Goal: Task Accomplishment & Management: Complete application form

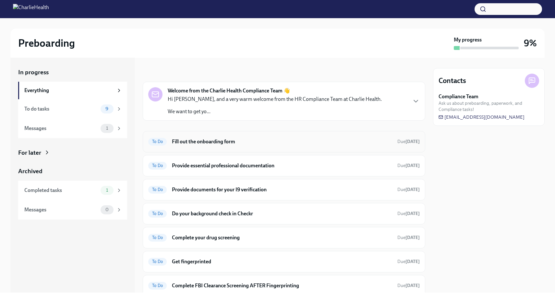
click at [387, 145] on h6 "Fill out the onboarding form" at bounding box center [282, 141] width 220 height 7
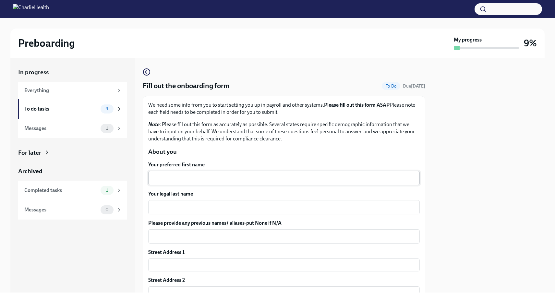
click at [206, 179] on textarea "Your preferred first name" at bounding box center [284, 178] width 264 height 8
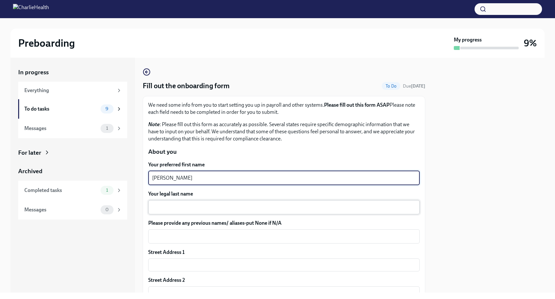
type textarea "[PERSON_NAME]"
click at [270, 207] on textarea "Your legal last name" at bounding box center [284, 207] width 264 height 8
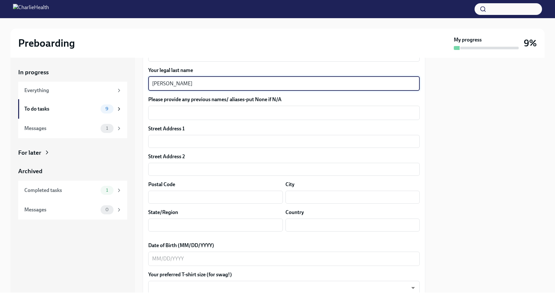
scroll to position [130, 0]
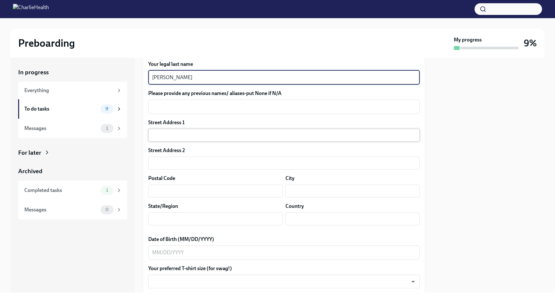
type textarea "[PERSON_NAME]"
click at [211, 138] on input "text" at bounding box center [284, 135] width 272 height 13
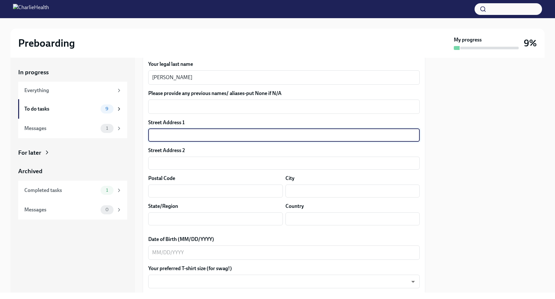
type input "[STREET_ADDRESS][PERSON_NAME][PERSON_NAME]"
type input "20695"
type input "[GEOGRAPHIC_DATA]"
type input "[US_STATE]"
type input "US"
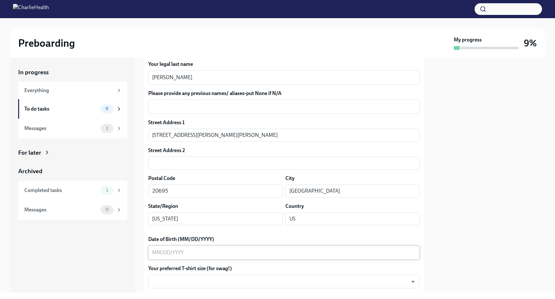
click at [188, 258] on div "x ​" at bounding box center [284, 253] width 272 height 14
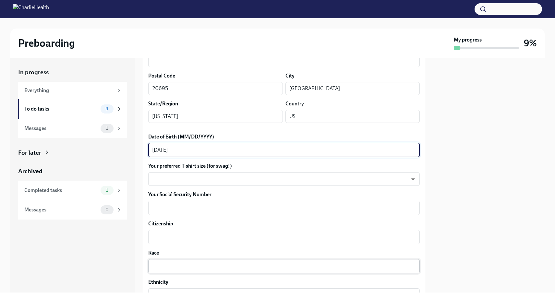
scroll to position [260, 0]
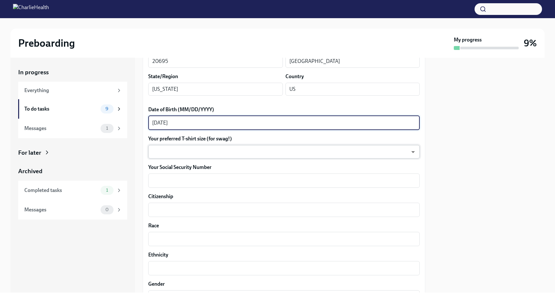
type textarea "[DATE]"
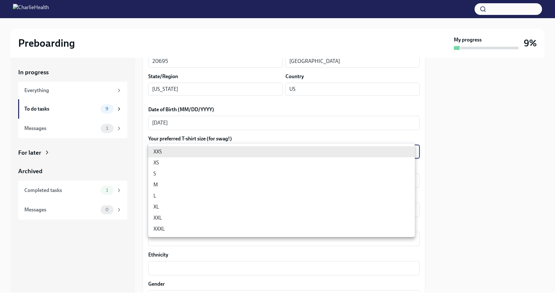
click at [233, 150] on body "Preboarding My progress 9% In progress Everything To do tasks 9 Messages 1 For …" at bounding box center [277, 149] width 555 height 299
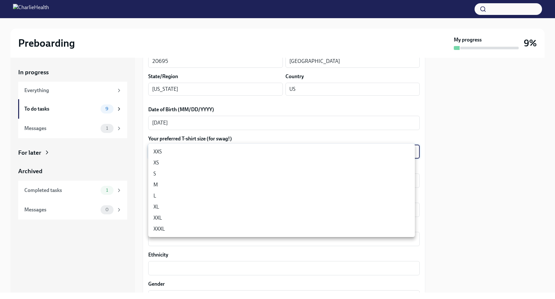
drag, startPoint x: 198, startPoint y: 191, endPoint x: 199, endPoint y: 185, distance: 5.9
click at [199, 185] on ul "XXS XS S M L XL XXL XXXL" at bounding box center [281, 190] width 267 height 93
click at [200, 183] on li "M" at bounding box center [281, 184] width 267 height 11
type input "wd3N6mQyWZ"
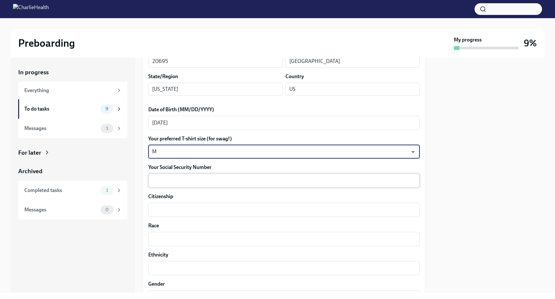
click at [251, 183] on textarea "Your Social Security Number" at bounding box center [284, 181] width 264 height 8
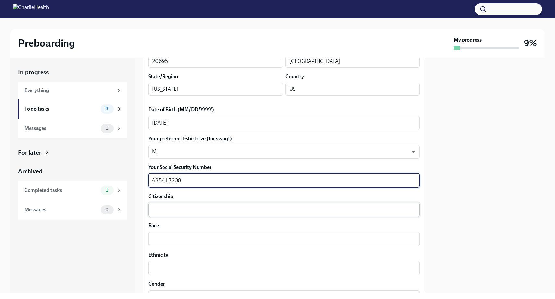
type textarea "435417208"
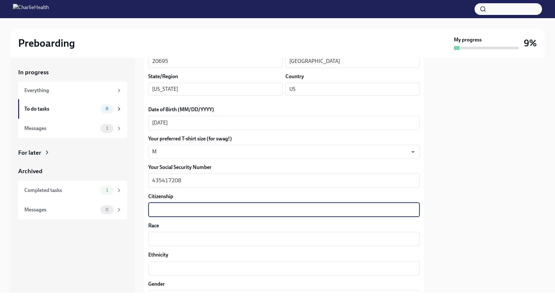
click at [177, 210] on textarea "Citizenship" at bounding box center [284, 210] width 264 height 8
type textarea "American"
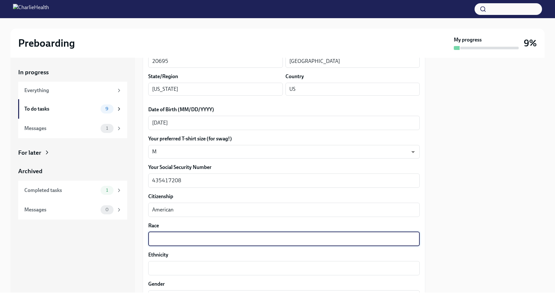
click at [209, 238] on textarea "Race" at bounding box center [284, 239] width 264 height 8
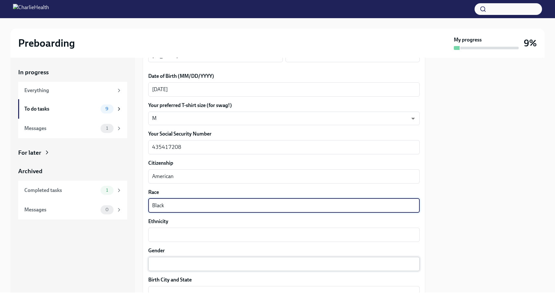
scroll to position [324, 0]
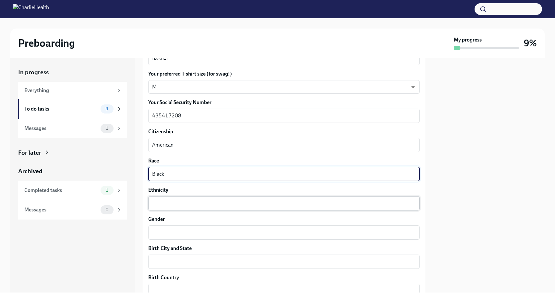
type textarea "Black"
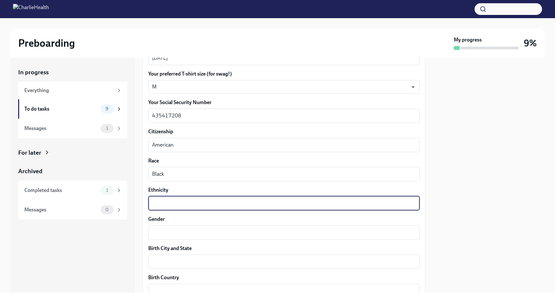
click at [210, 204] on textarea "Ethnicity" at bounding box center [284, 204] width 264 height 8
type textarea "Black"
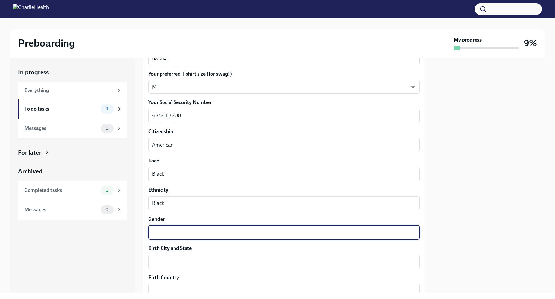
click at [197, 231] on textarea "Gender" at bounding box center [284, 233] width 264 height 8
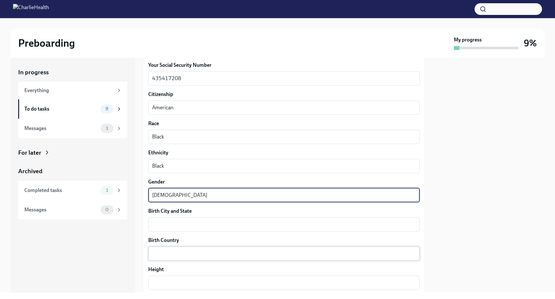
scroll to position [422, 0]
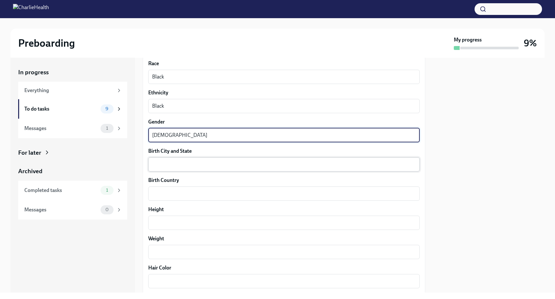
type textarea "[DEMOGRAPHIC_DATA]"
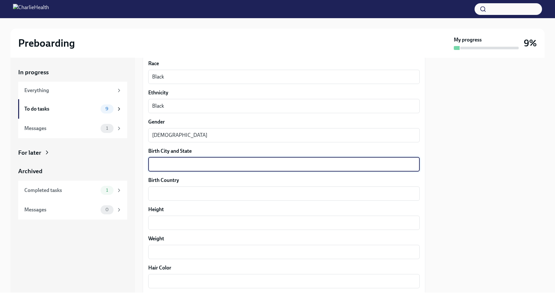
click at [194, 162] on textarea "Birth City and State" at bounding box center [284, 165] width 264 height 8
type textarea "Shreveport LA"
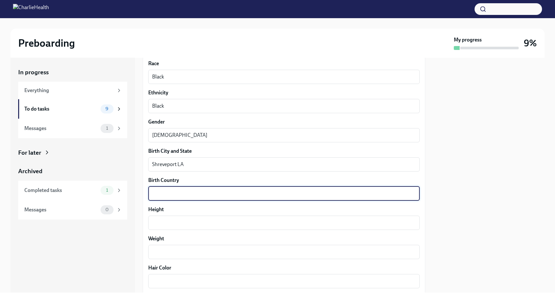
click at [196, 194] on textarea "Birth Country" at bounding box center [284, 194] width 264 height 8
type textarea "[GEOGRAPHIC_DATA]"
click at [210, 223] on textarea "Height" at bounding box center [284, 223] width 264 height 8
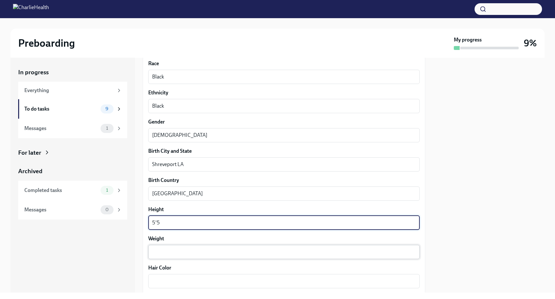
type textarea "5'5"
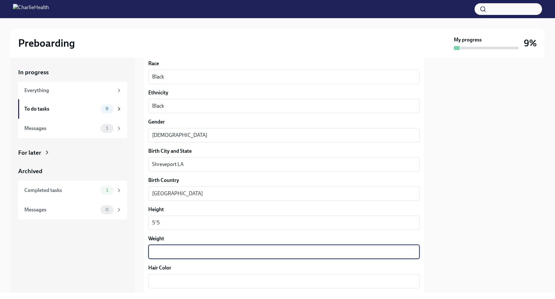
click at [186, 254] on textarea "Weight" at bounding box center [284, 252] width 264 height 8
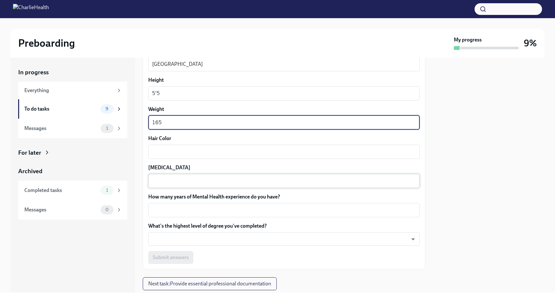
scroll to position [551, 0]
type textarea "165"
click at [179, 145] on div "x ​" at bounding box center [284, 151] width 272 height 14
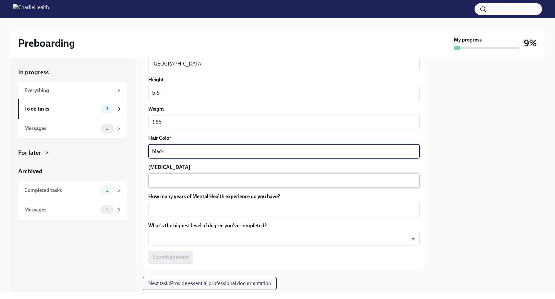
type textarea "black"
click at [175, 176] on div "x ​" at bounding box center [284, 181] width 272 height 14
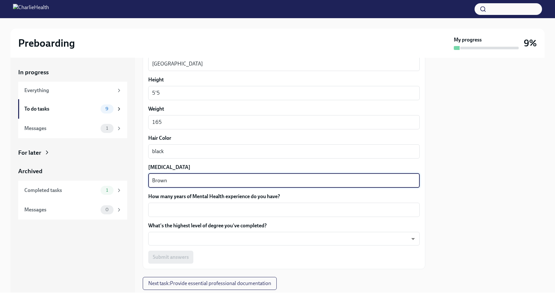
type textarea "Brown"
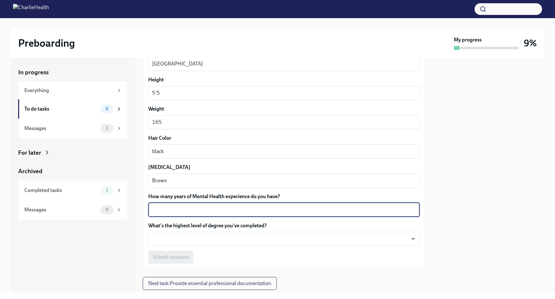
click at [195, 212] on textarea "How many years of Mental Health experience do you have?" at bounding box center [284, 210] width 264 height 8
type textarea "5"
click at [191, 240] on body "Preboarding My progress 9% In progress Everything To do tasks 9 Messages 1 For …" at bounding box center [277, 149] width 555 height 299
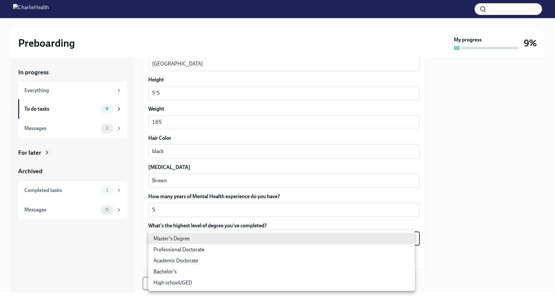
click at [192, 274] on li "Bachelor's" at bounding box center [281, 271] width 267 height 11
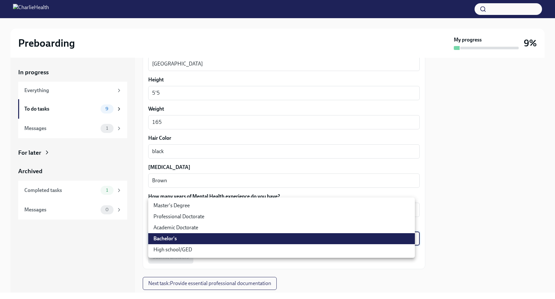
click at [193, 240] on body "Preboarding My progress 9% In progress Everything To do tasks 9 Messages 1 For …" at bounding box center [277, 149] width 555 height 299
click at [192, 250] on li "High school/GED" at bounding box center [281, 249] width 267 height 11
type input "30XAMbLYA"
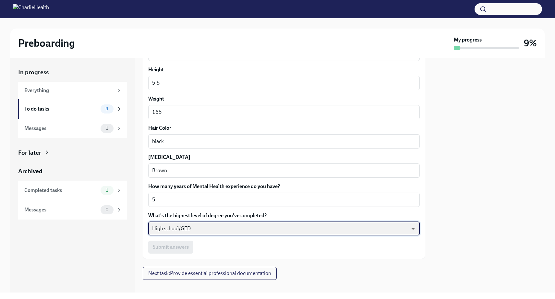
scroll to position [570, 0]
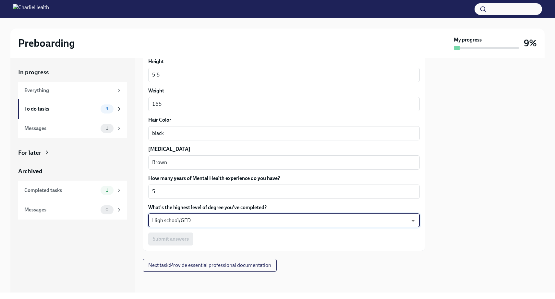
click at [179, 244] on div "Submit answers" at bounding box center [284, 239] width 272 height 13
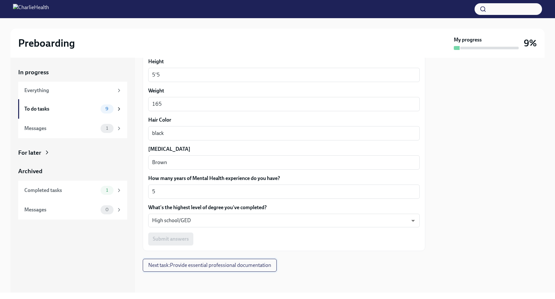
click at [188, 264] on span "Next task : Provide essential professional documentation" at bounding box center [209, 265] width 123 height 6
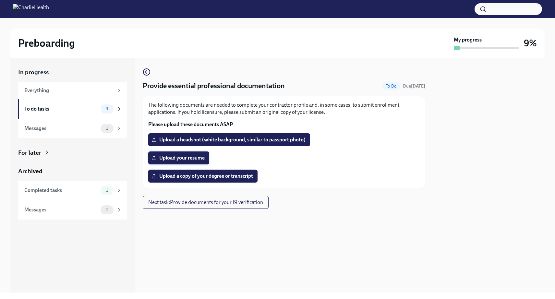
click at [186, 157] on span "Upload your resume" at bounding box center [179, 158] width 52 height 6
click at [0, 0] on input "Upload your resume" at bounding box center [0, 0] width 0 height 0
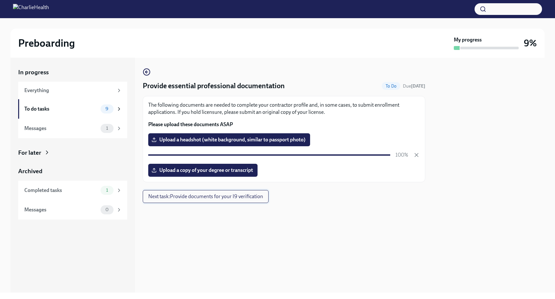
click at [238, 198] on span "Next task : Provide documents for your I9 verification" at bounding box center [205, 196] width 115 height 6
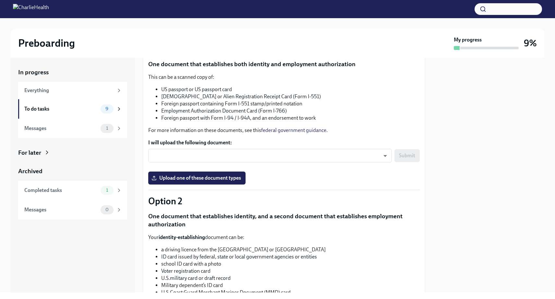
scroll to position [97, 0]
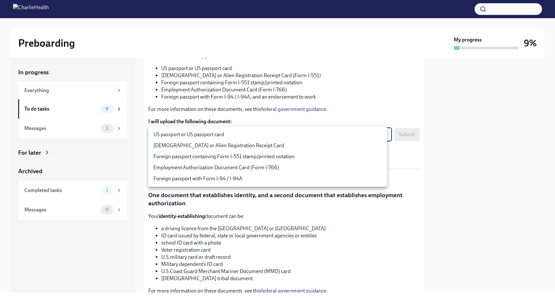
click at [383, 136] on body "Preboarding My progress 9% In progress Everything To do tasks 9 Messages 1 For …" at bounding box center [277, 149] width 555 height 299
click at [229, 133] on li "US passport or US passport card" at bounding box center [267, 134] width 239 height 11
type input "KnYOjnC8x"
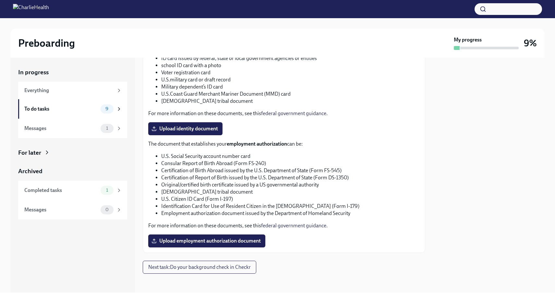
scroll to position [277, 0]
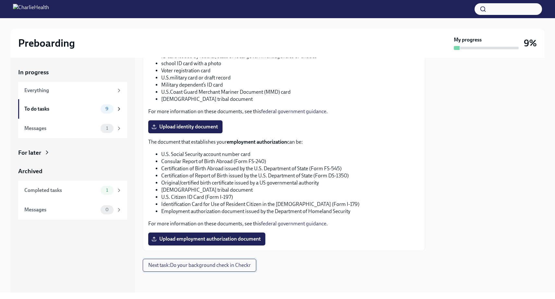
click at [216, 266] on span "Next task : Do your background check in Checkr" at bounding box center [199, 265] width 103 height 6
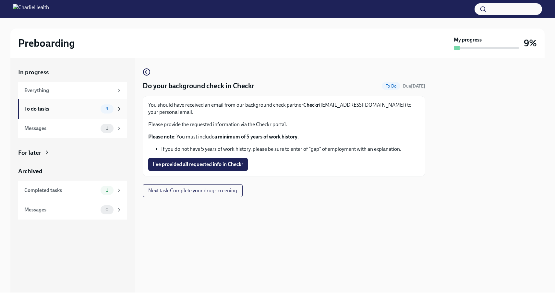
click at [74, 108] on div "To do tasks" at bounding box center [61, 108] width 74 height 7
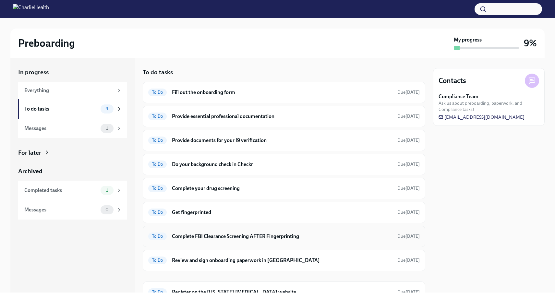
scroll to position [31, 0]
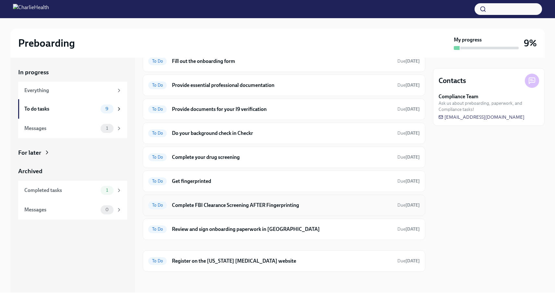
click at [269, 208] on h6 "Complete FBI Clearance Screening AFTER Fingerprinting" at bounding box center [282, 205] width 220 height 7
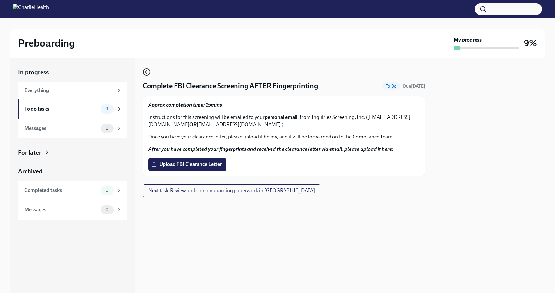
click at [148, 73] on icon "button" at bounding box center [147, 72] width 8 height 8
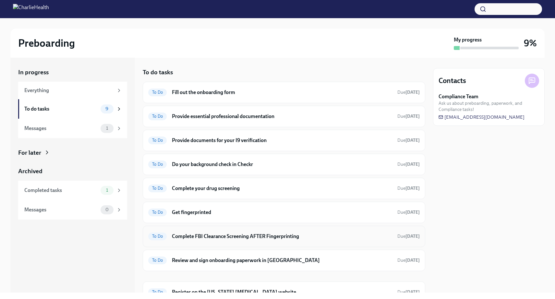
scroll to position [31, 0]
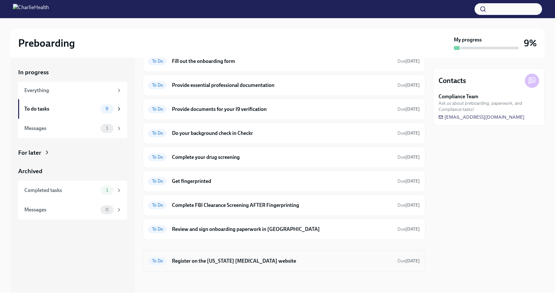
click at [234, 260] on h6 "Register on the [US_STATE] [MEDICAL_DATA] website" at bounding box center [282, 261] width 220 height 7
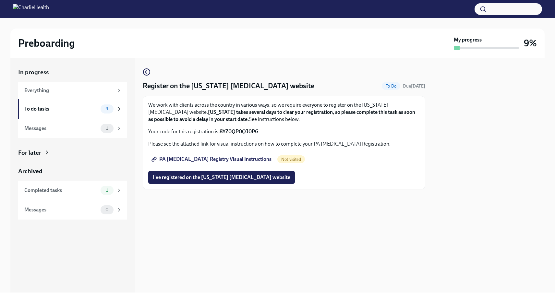
click at [39, 153] on div "For later" at bounding box center [29, 153] width 23 height 8
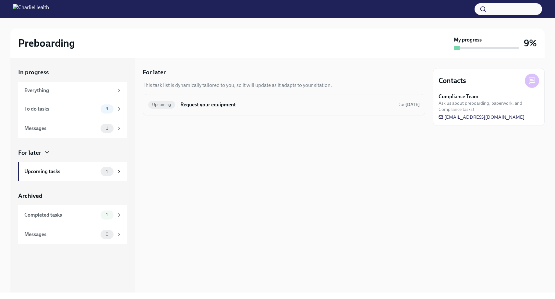
click at [178, 104] on div "Upcoming Request your equipment Due [DATE]" at bounding box center [284, 105] width 272 height 10
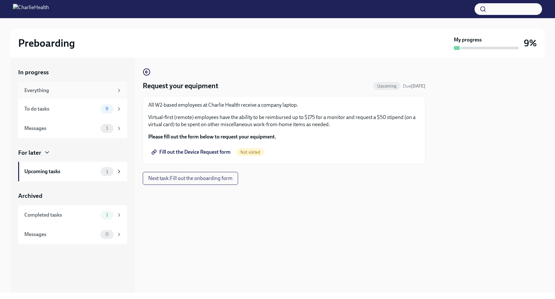
click at [53, 90] on div "Everything" at bounding box center [68, 90] width 89 height 7
